Goal: Obtain resource: Obtain resource

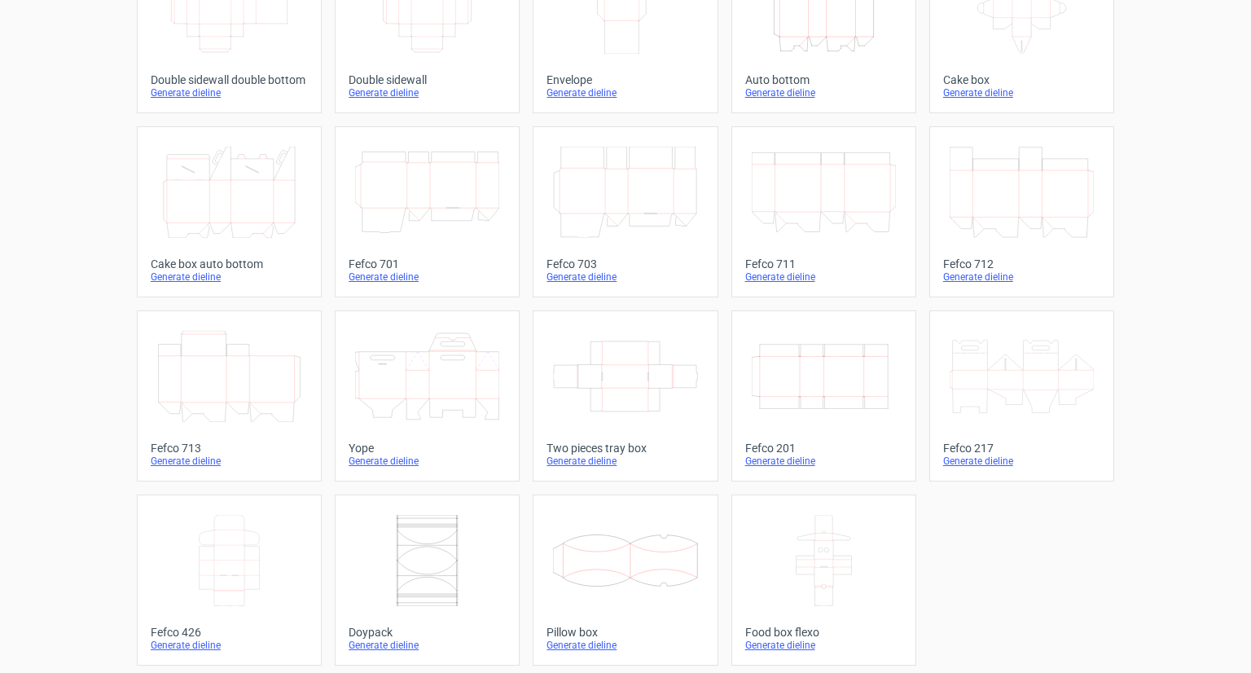
scroll to position [344, 0]
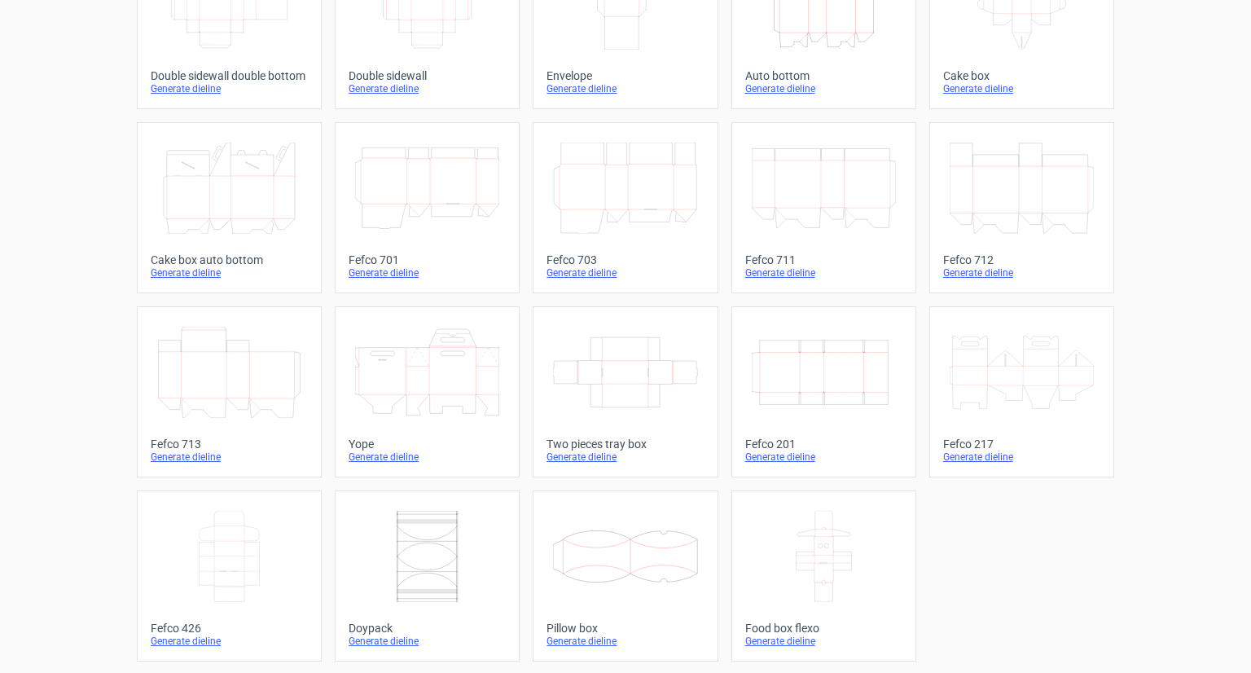
click at [256, 549] on icon at bounding box center [229, 556] width 144 height 91
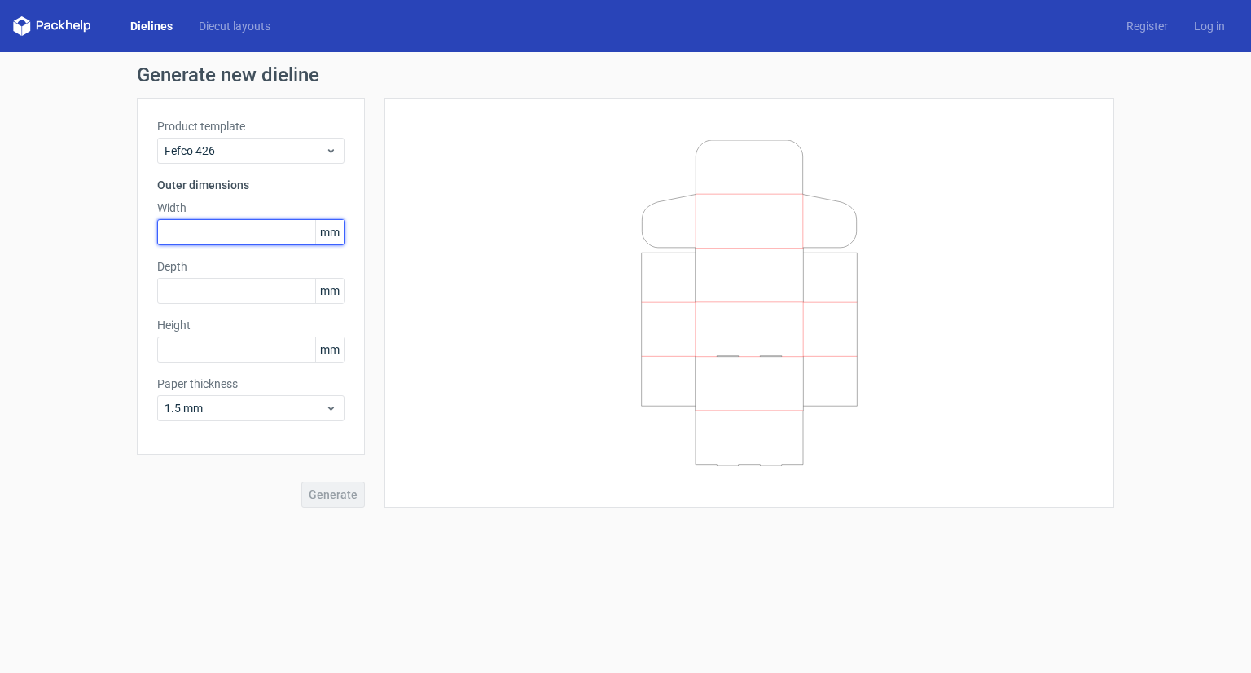
click at [247, 219] on input "text" at bounding box center [250, 232] width 187 height 26
type input "52"
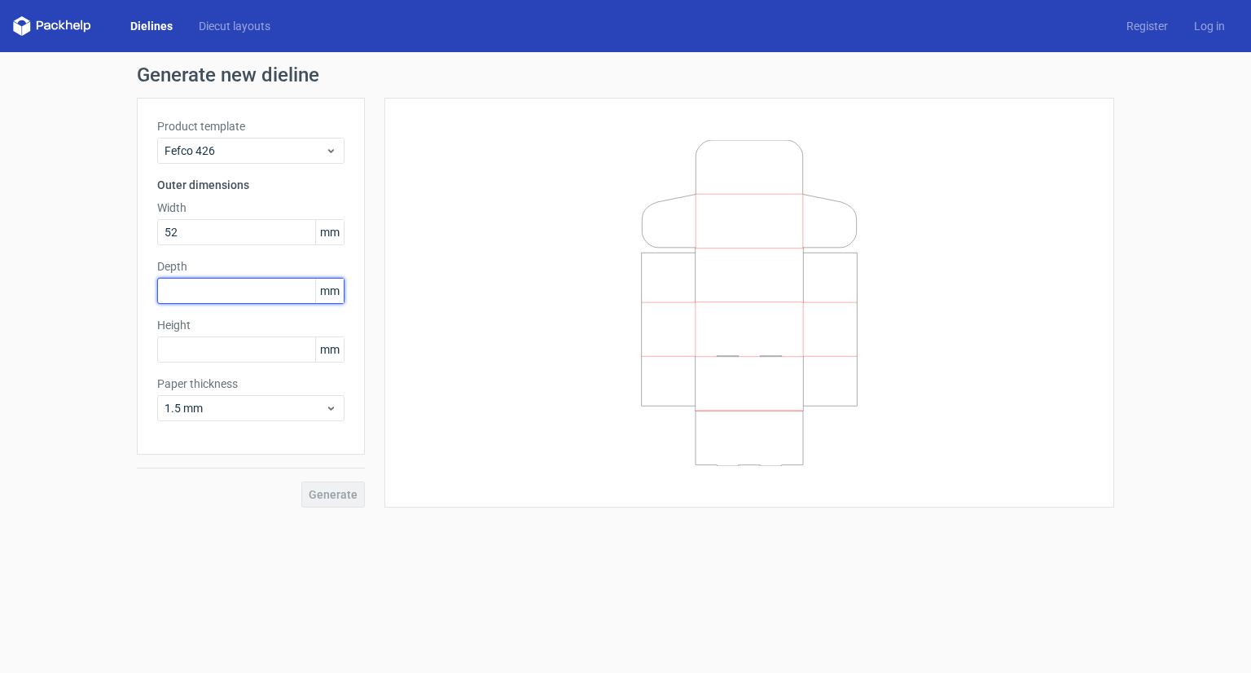
click at [225, 283] on input "text" at bounding box center [250, 291] width 187 height 26
type input "41"
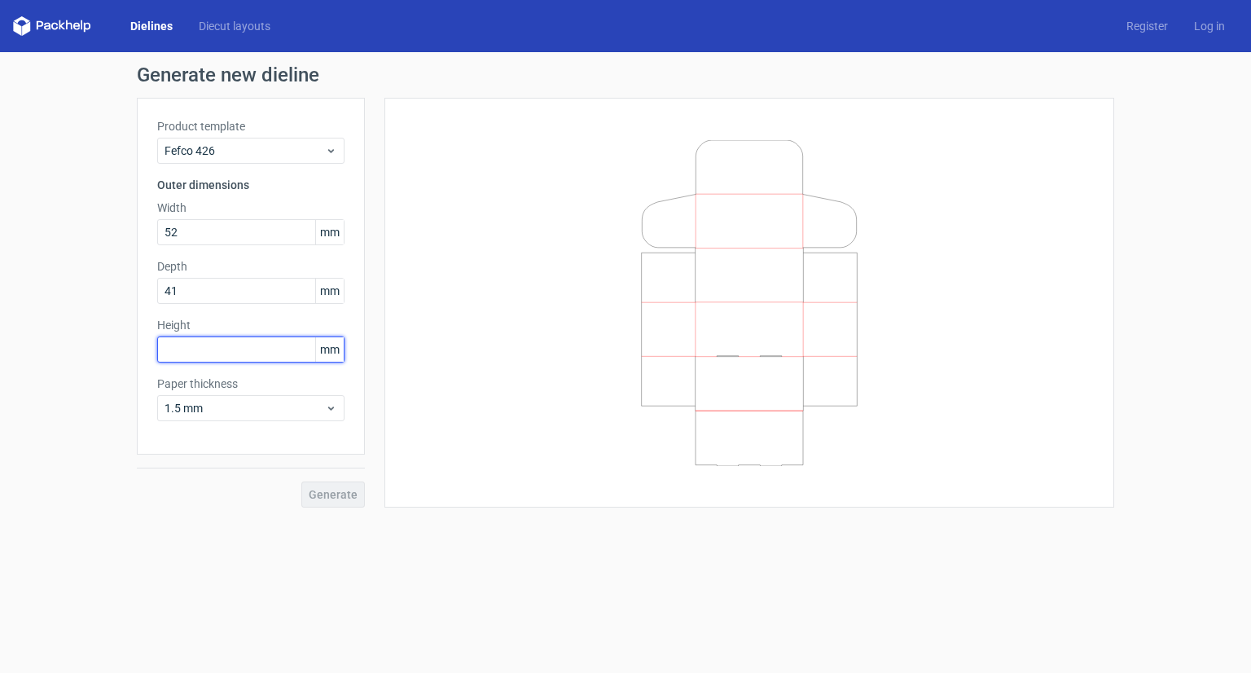
click at [226, 353] on input "text" at bounding box center [250, 349] width 187 height 26
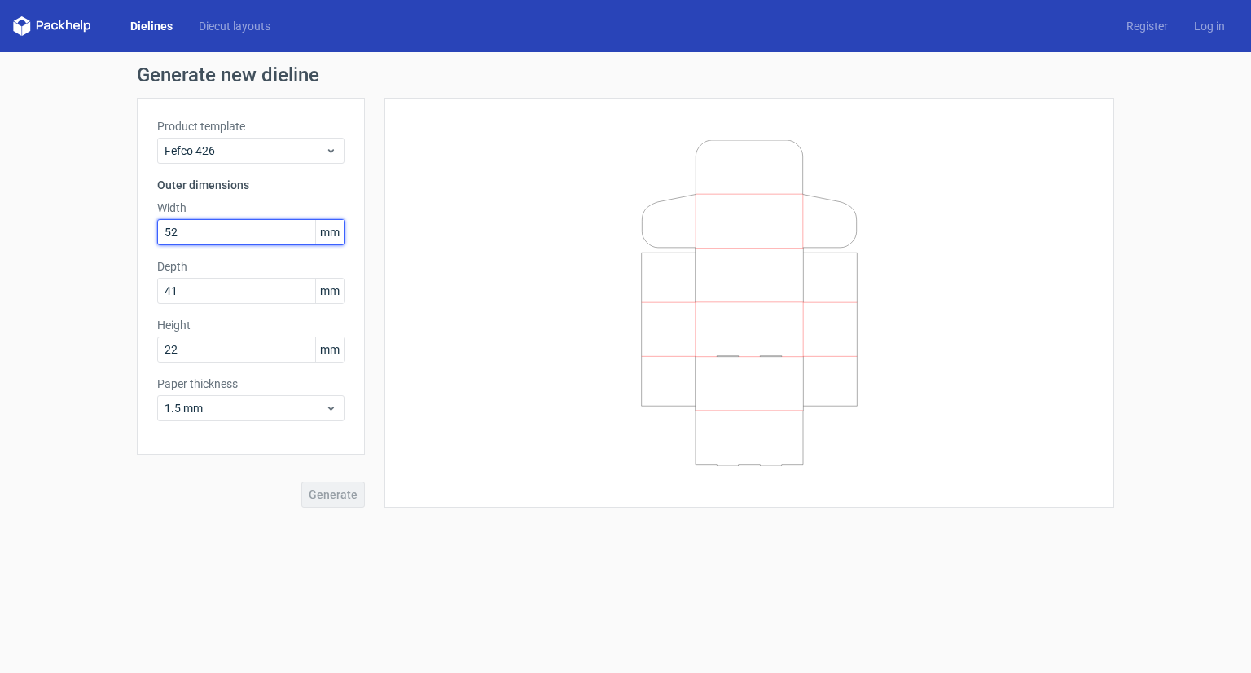
click at [225, 238] on input "52" at bounding box center [250, 232] width 187 height 26
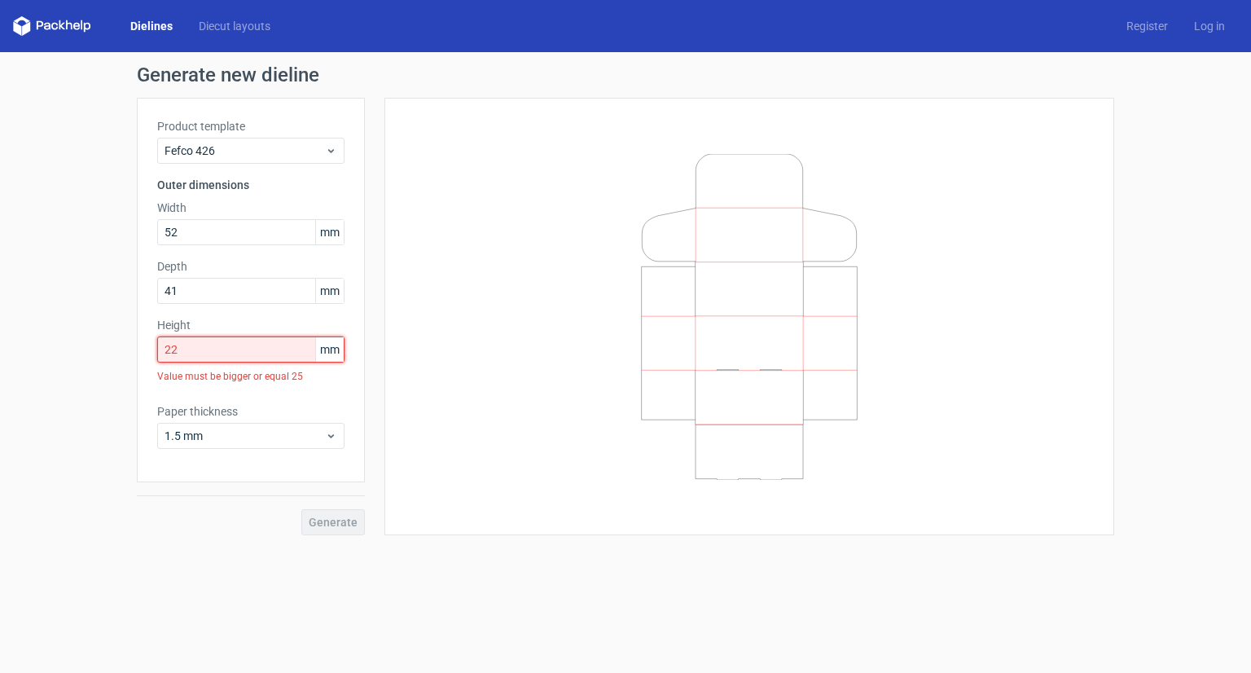
click at [211, 353] on input "22" at bounding box center [250, 349] width 187 height 26
type input "2"
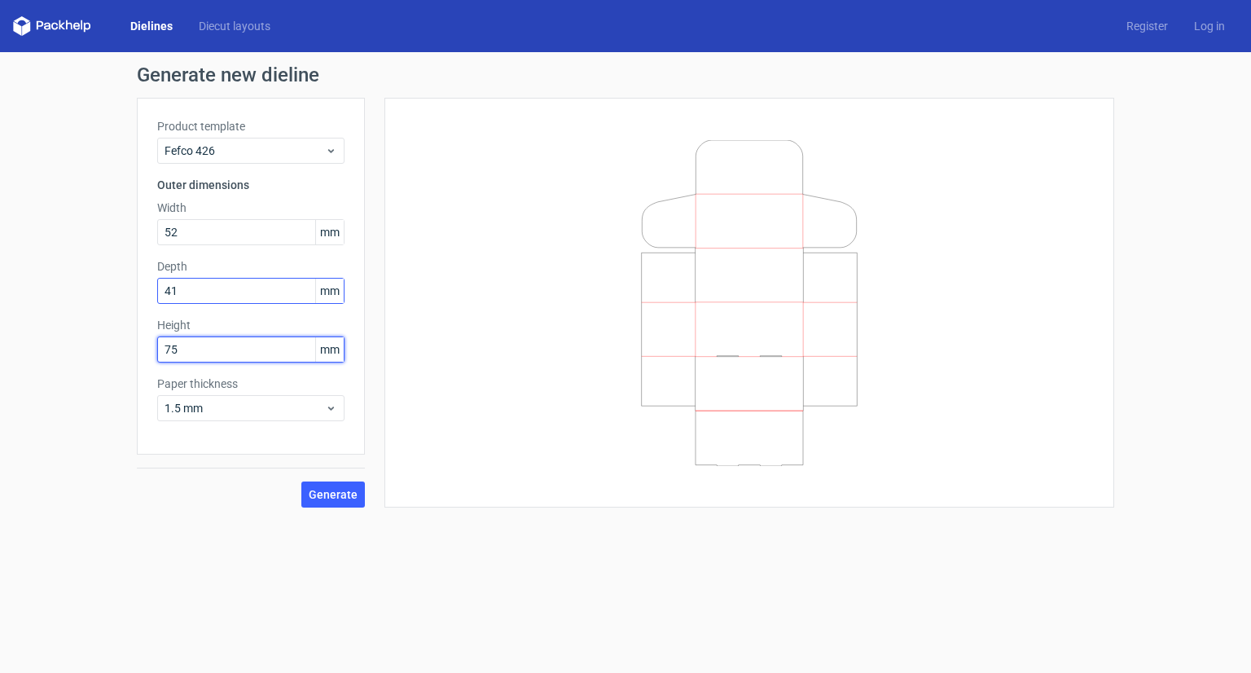
type input "75"
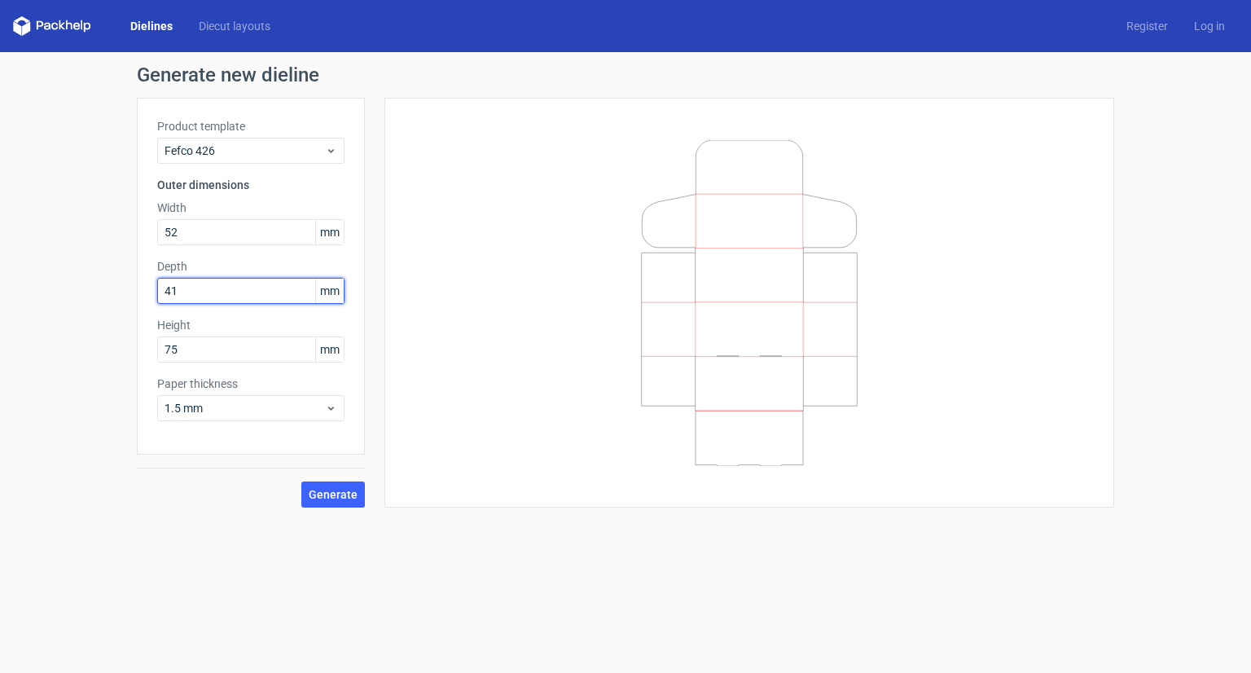
click at [247, 296] on input "41" at bounding box center [250, 291] width 187 height 26
type input "410"
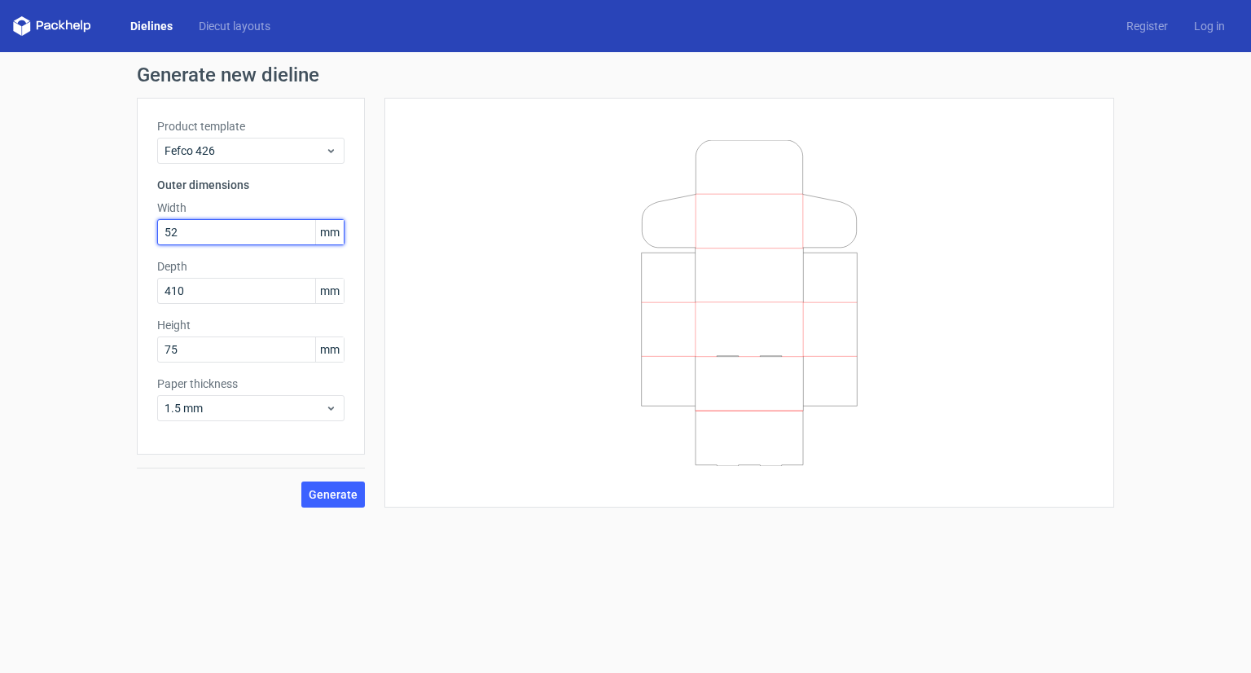
click at [235, 239] on input "52" at bounding box center [250, 232] width 187 height 26
click at [213, 239] on input "522" at bounding box center [250, 232] width 187 height 26
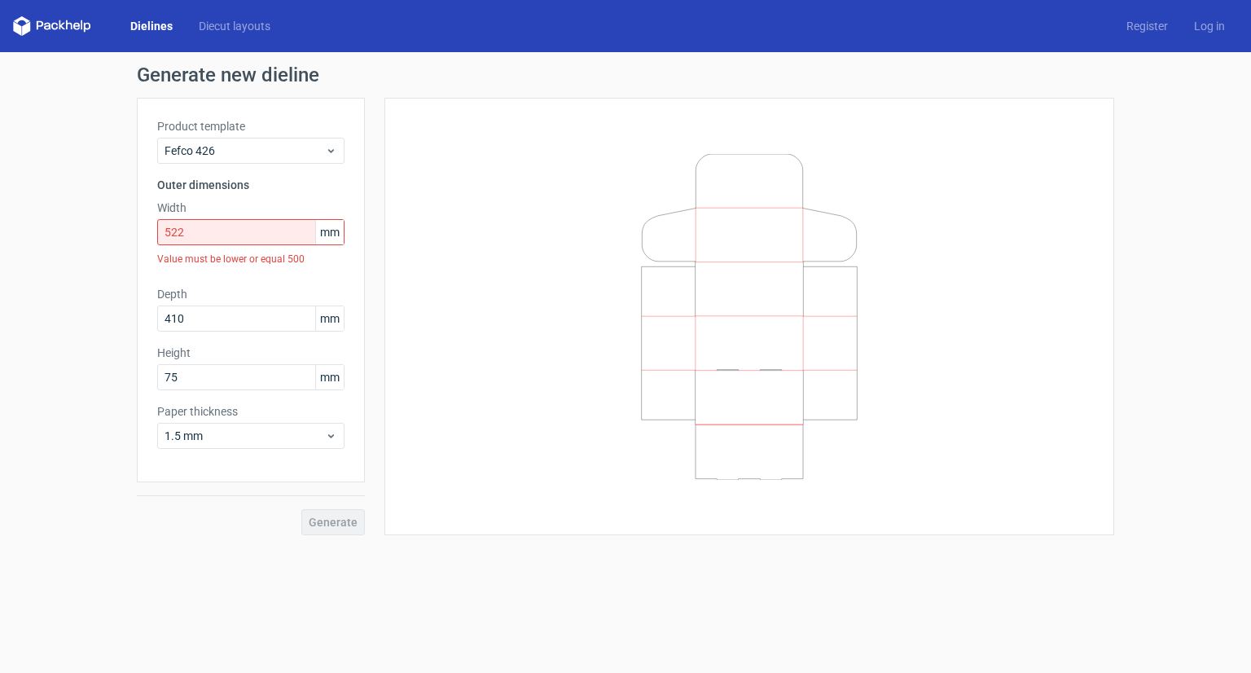
click at [222, 305] on div "Product template Fefco 426 Outer dimensions Width 522 mm Value must be lower or…" at bounding box center [251, 290] width 228 height 384
click at [207, 227] on input "522" at bounding box center [250, 232] width 187 height 26
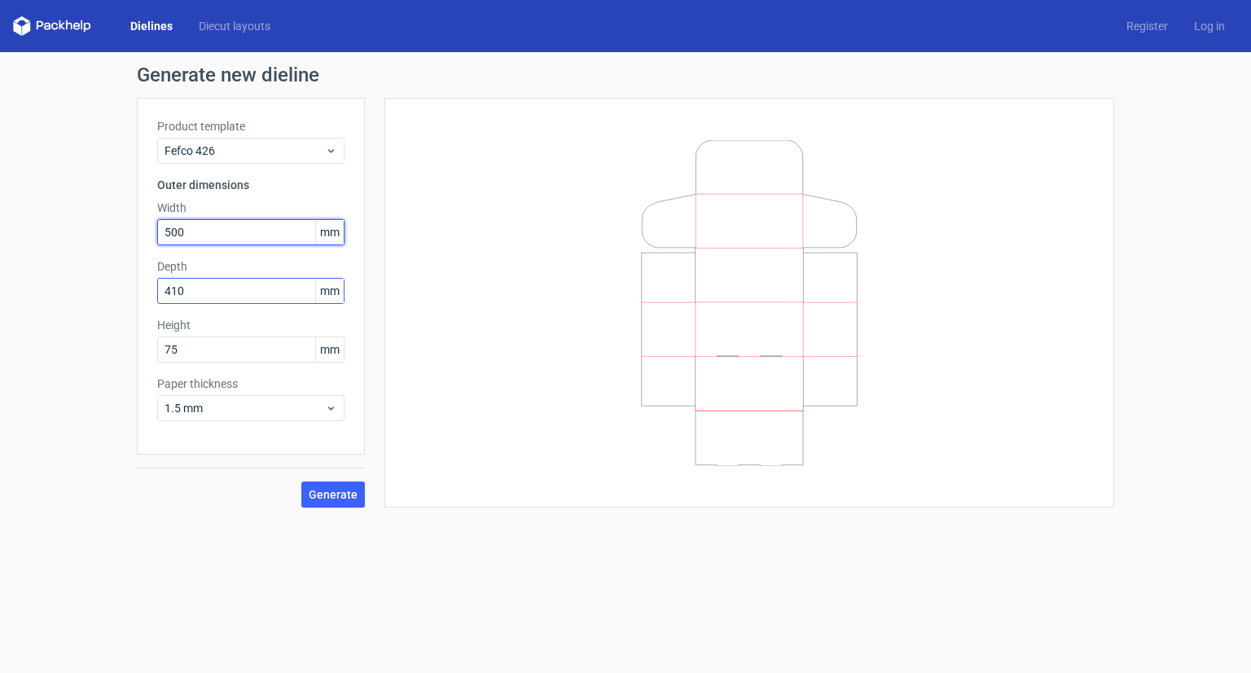
type input "500"
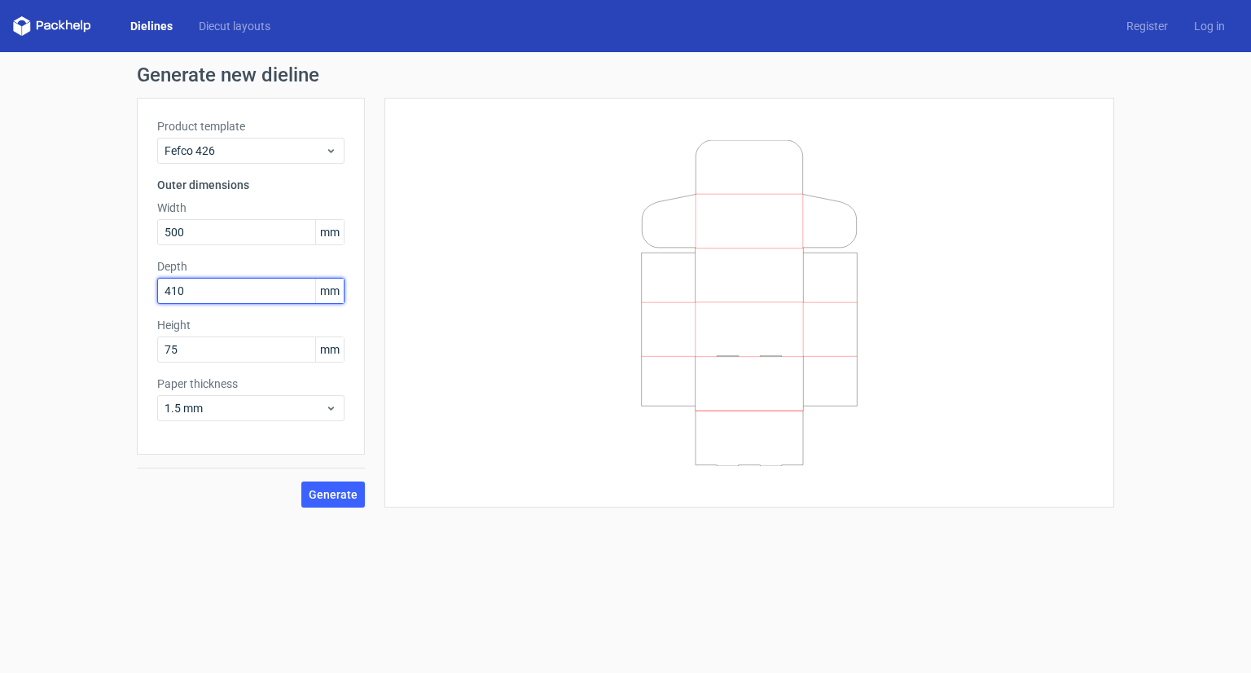
click at [231, 292] on input "410" at bounding box center [250, 291] width 187 height 26
type input "400"
click at [318, 494] on span "Generate" at bounding box center [333, 494] width 49 height 11
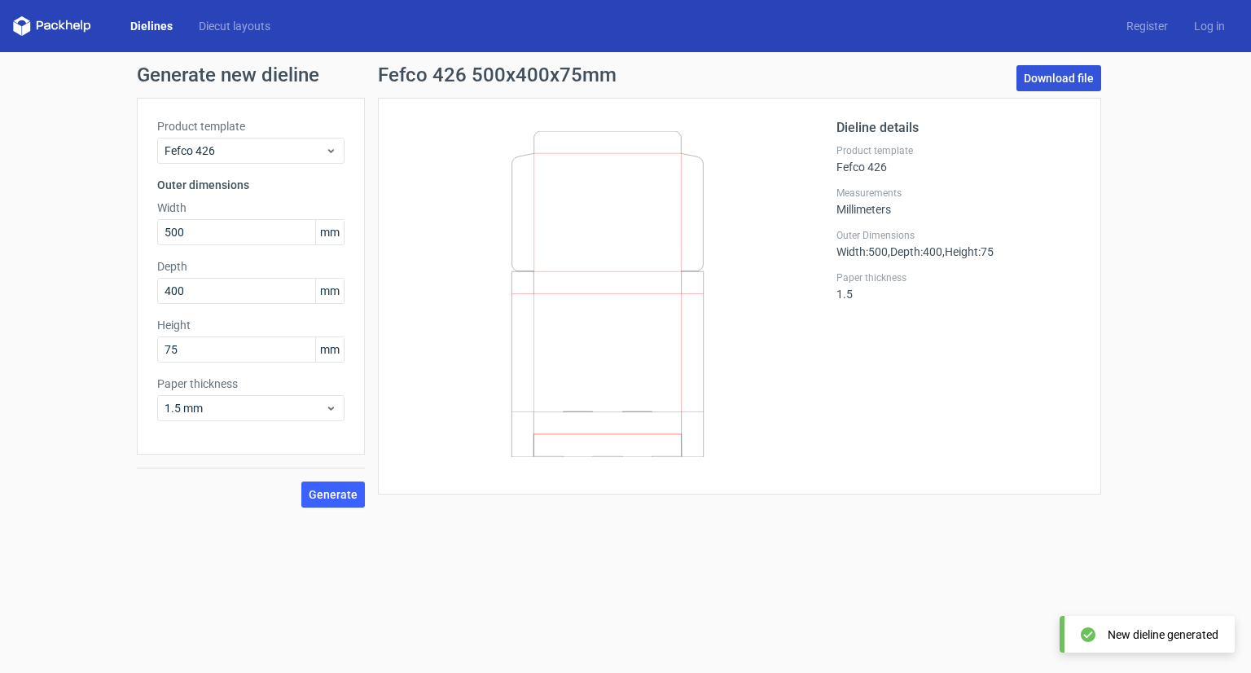
click at [1048, 81] on link "Download file" at bounding box center [1059, 78] width 85 height 26
click at [65, 28] on icon at bounding box center [52, 26] width 78 height 20
click at [65, 24] on icon at bounding box center [52, 26] width 78 height 20
click at [213, 26] on link "Diecut layouts" at bounding box center [235, 26] width 98 height 16
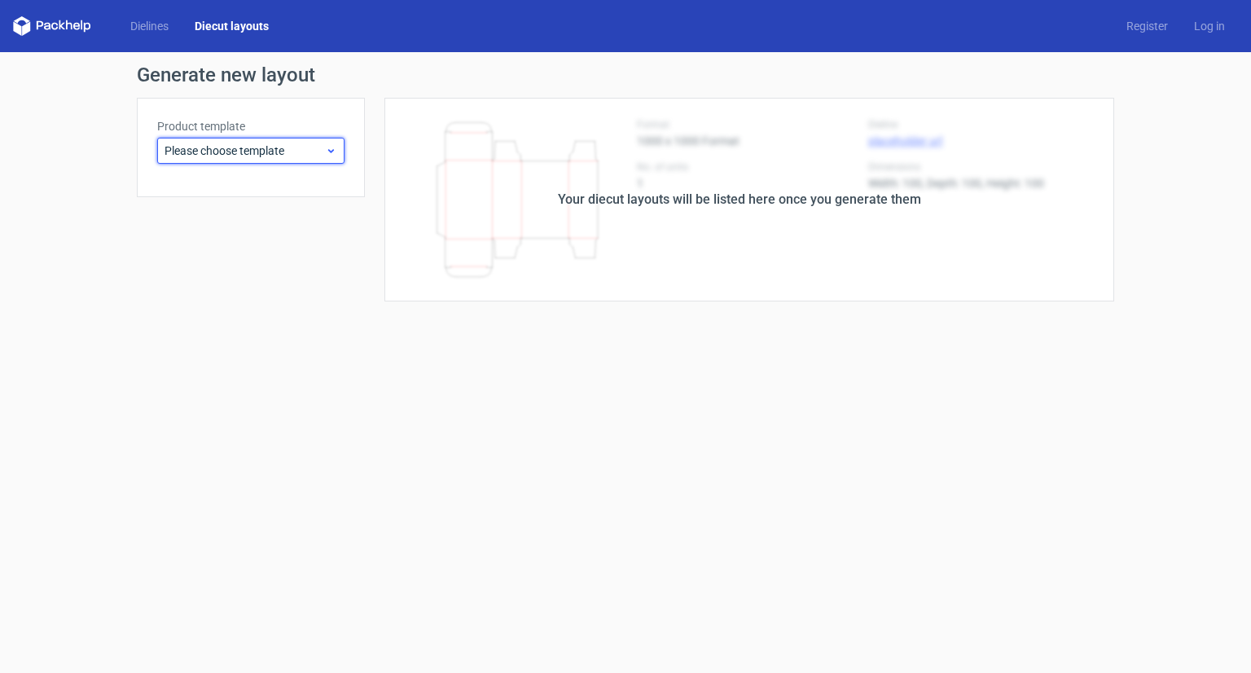
click at [231, 149] on span "Please choose template" at bounding box center [245, 151] width 160 height 16
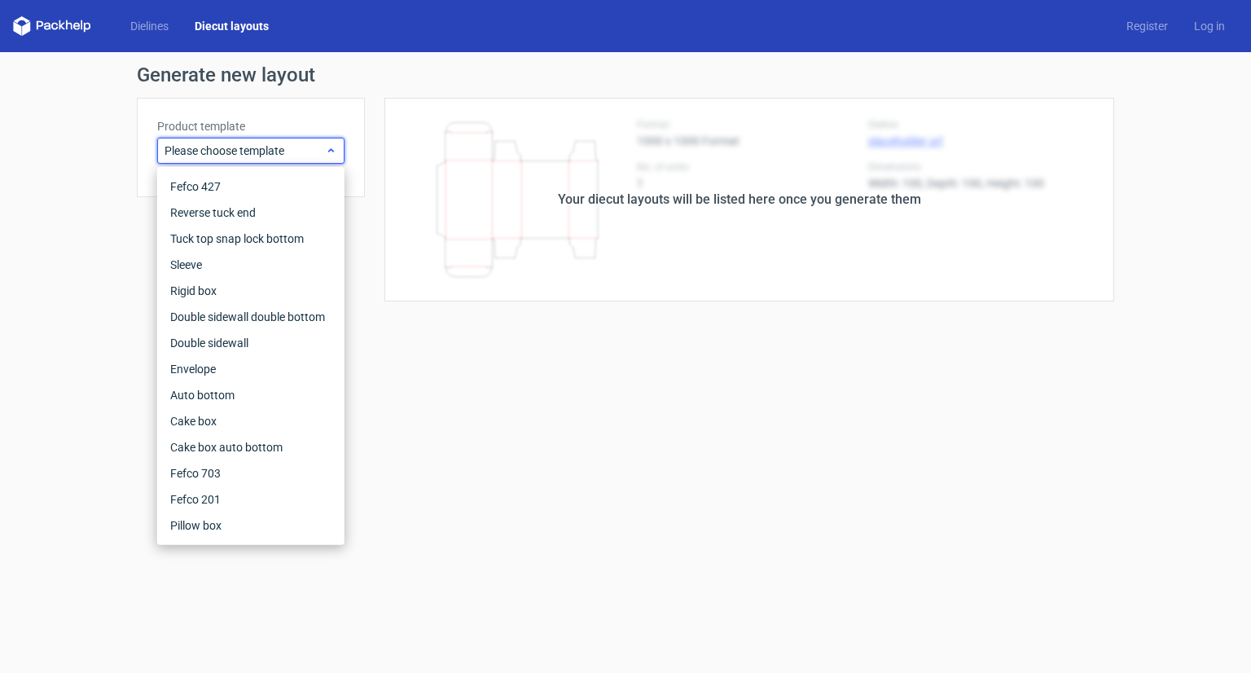
click at [231, 149] on span "Please choose template" at bounding box center [245, 151] width 160 height 16
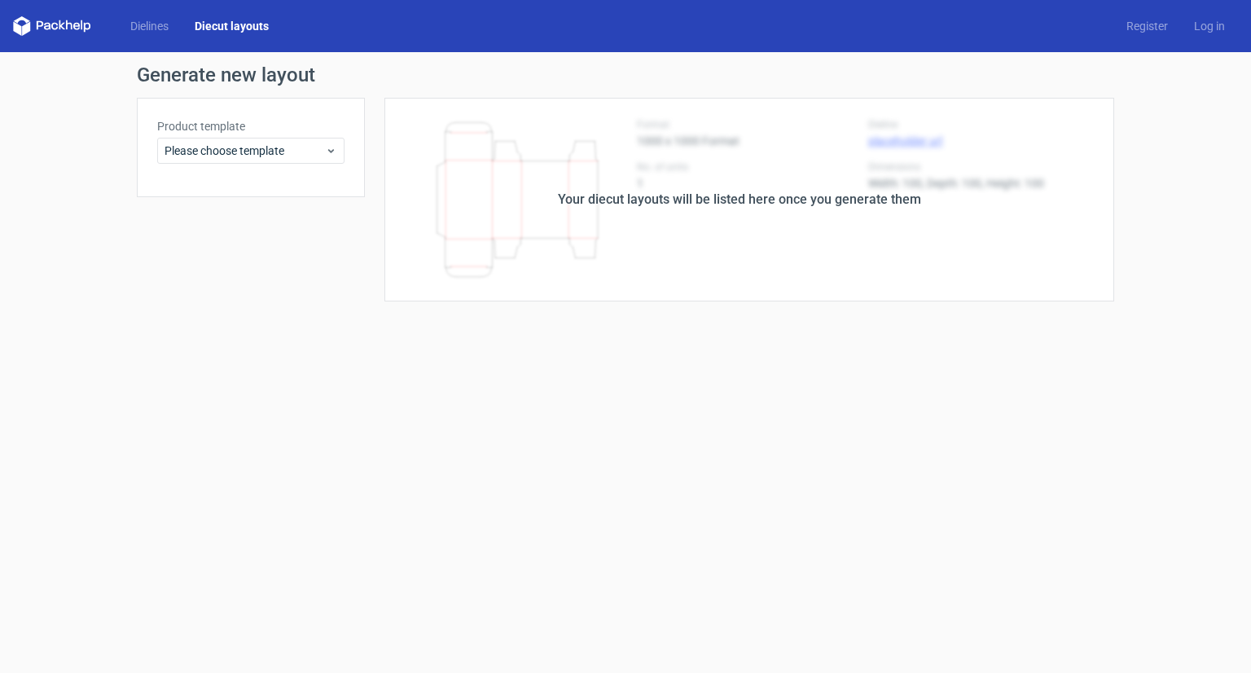
click at [55, 23] on icon at bounding box center [54, 26] width 7 height 7
click at [1148, 22] on link "Register" at bounding box center [1148, 26] width 68 height 16
click at [1199, 29] on link "Log in" at bounding box center [1209, 26] width 57 height 16
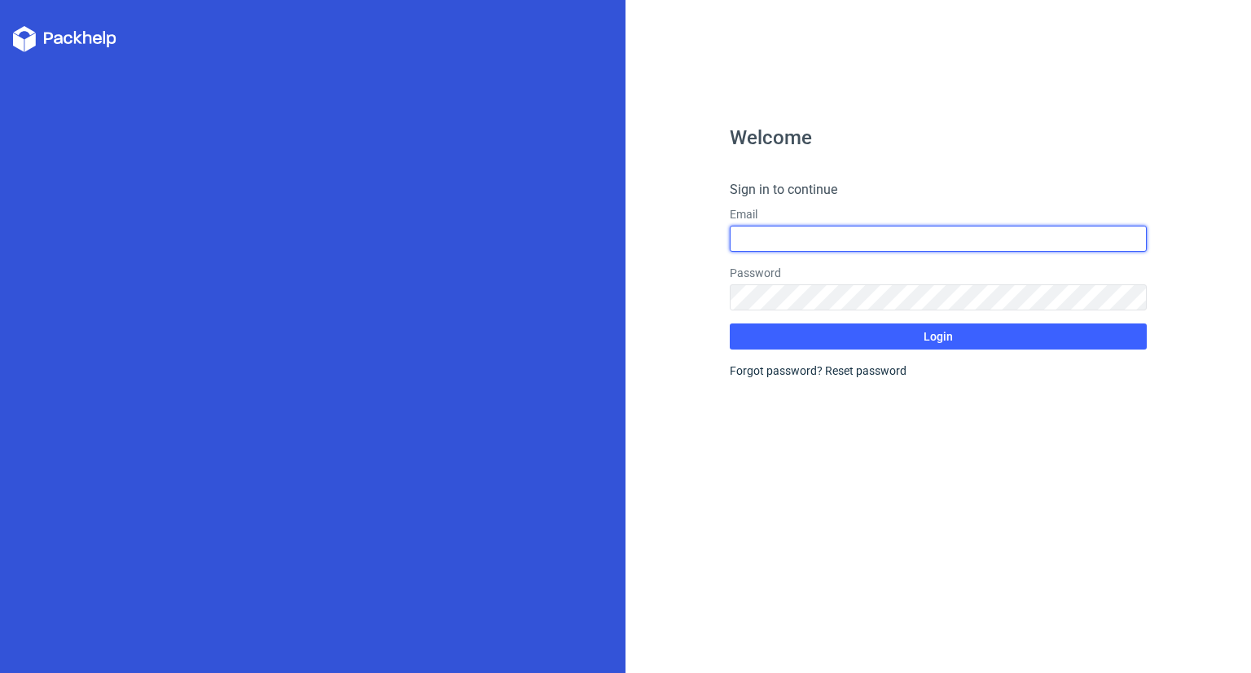
click at [784, 245] on input "text" at bounding box center [938, 239] width 417 height 26
